Goal: Task Accomplishment & Management: Complete application form

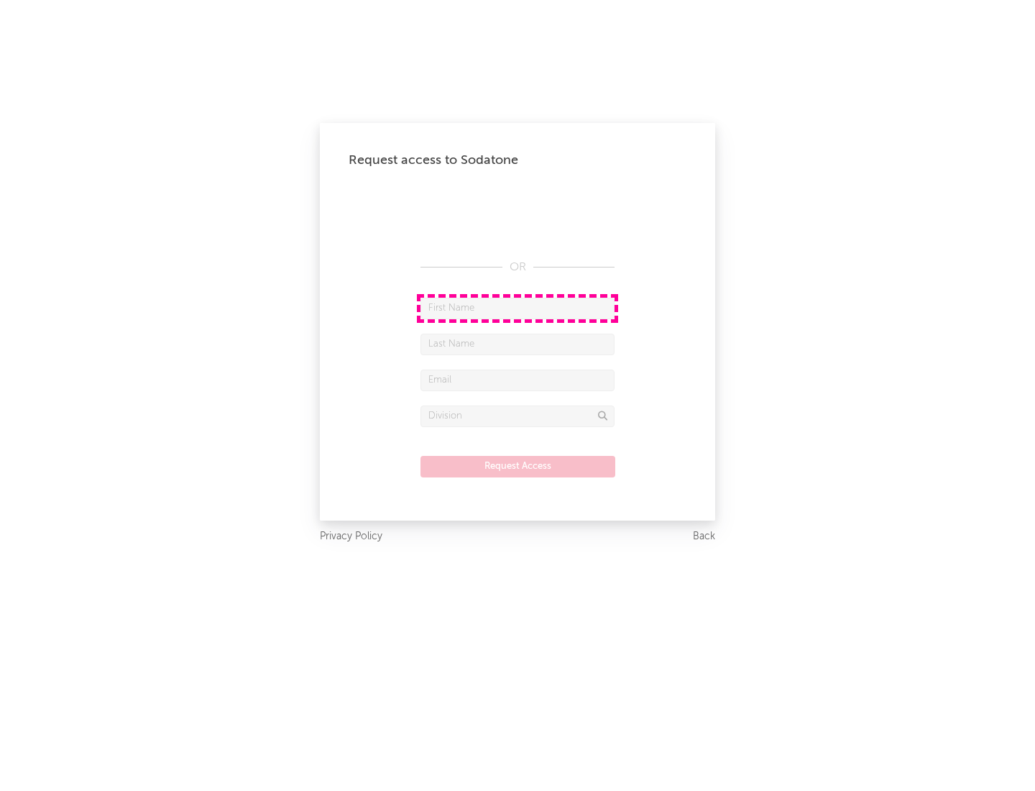
click at [518, 308] on input "text" at bounding box center [518, 309] width 194 height 22
type input "[PERSON_NAME]"
click at [518, 344] on input "text" at bounding box center [518, 345] width 194 height 22
type input "[PERSON_NAME]"
click at [518, 380] on input "text" at bounding box center [518, 381] width 194 height 22
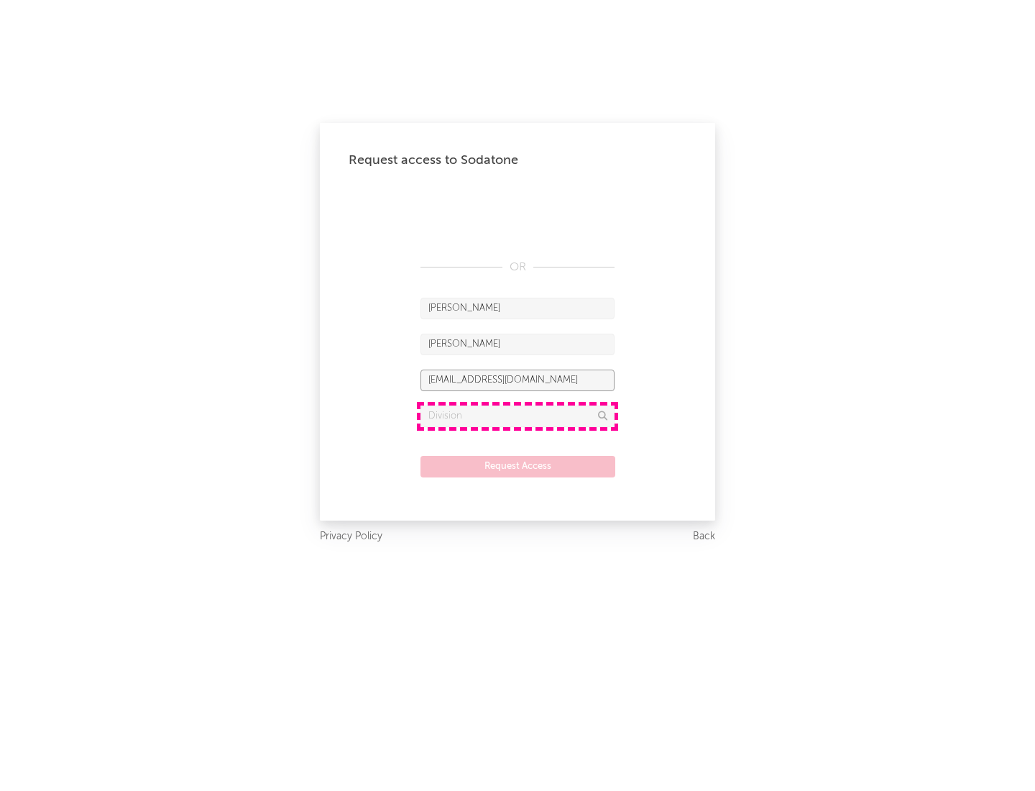
type input "[EMAIL_ADDRESS][DOMAIN_NAME]"
click at [518, 416] on input "text" at bounding box center [518, 417] width 194 height 22
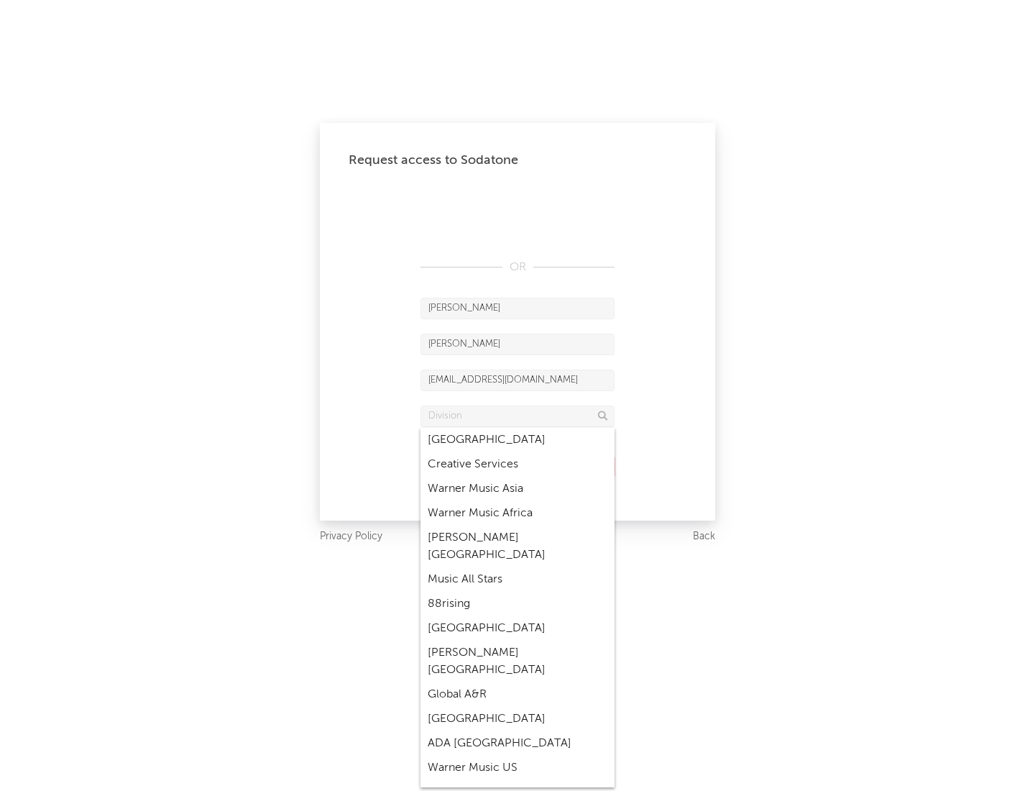
click at [518, 567] on div "Music All Stars" at bounding box center [518, 579] width 194 height 24
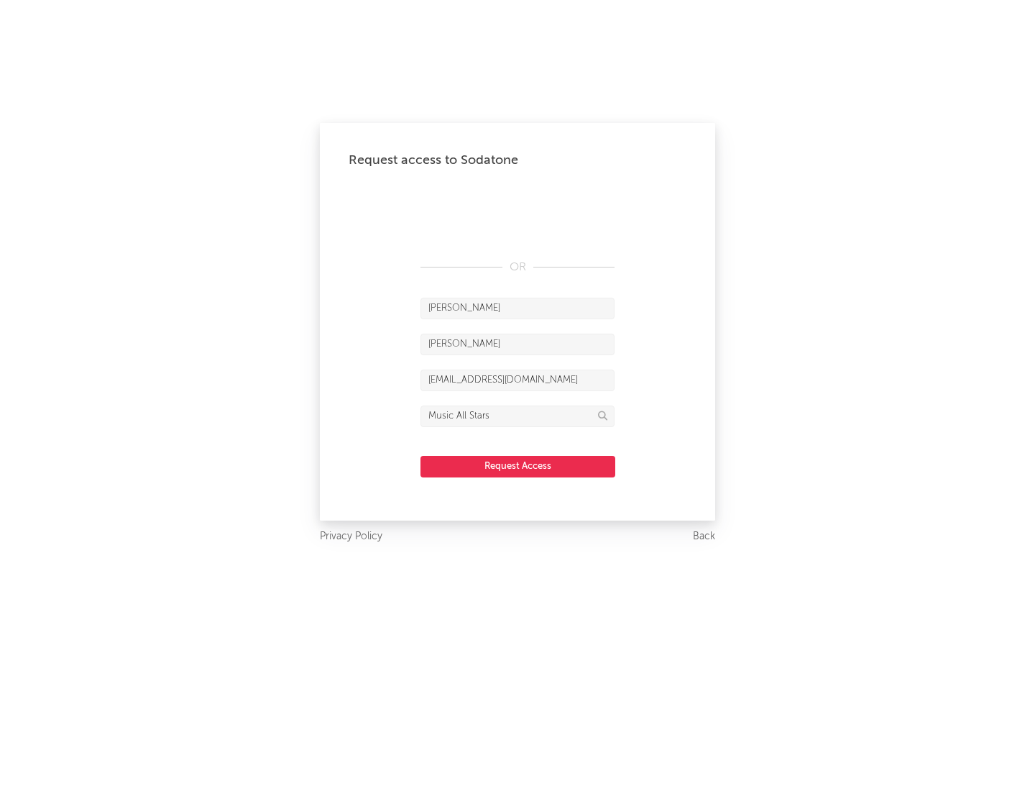
type input "Music All Stars"
click at [518, 466] on button "Request Access" at bounding box center [518, 467] width 195 height 22
